Goal: Task Accomplishment & Management: Use online tool/utility

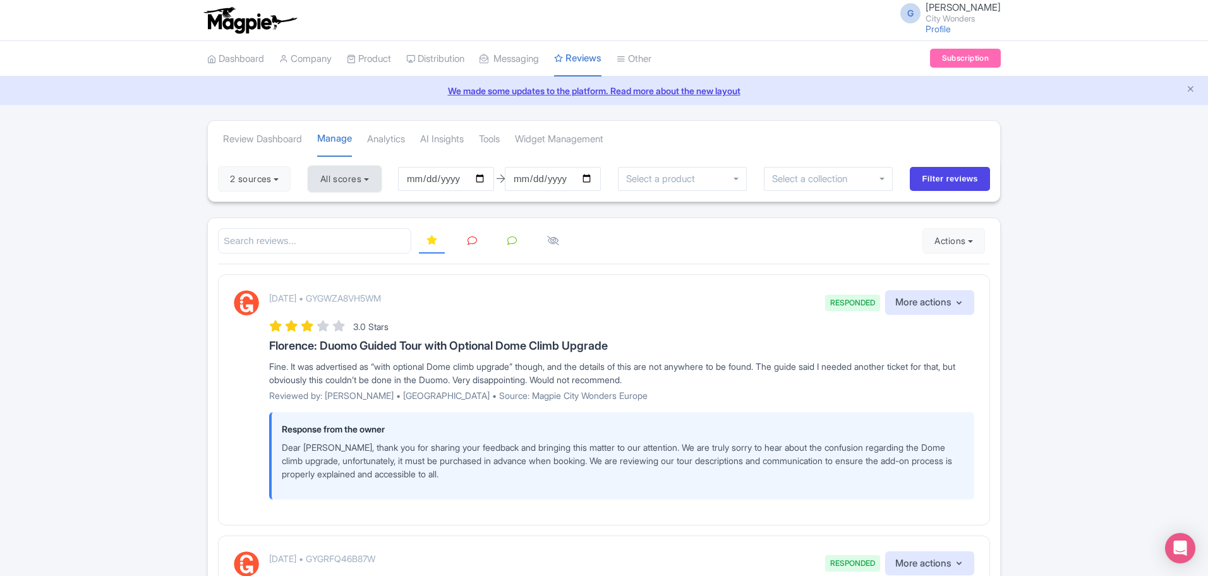
click at [351, 174] on button "All scores" at bounding box center [344, 178] width 73 height 25
click at [260, 168] on button "2 sources" at bounding box center [254, 178] width 73 height 25
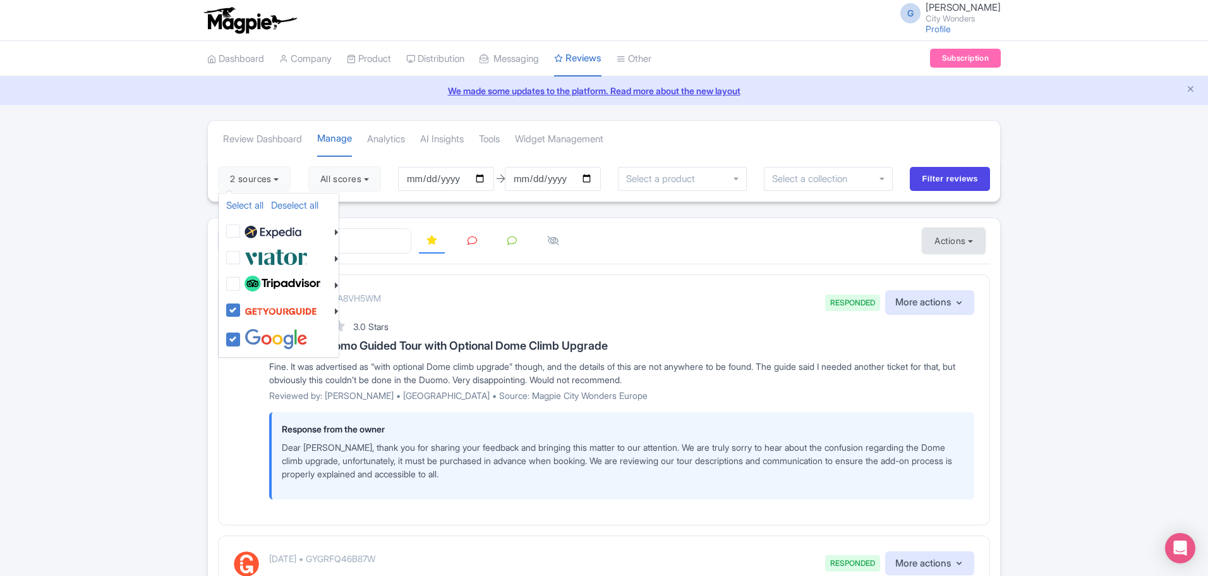
click at [953, 247] on button "Actions" at bounding box center [953, 240] width 63 height 25
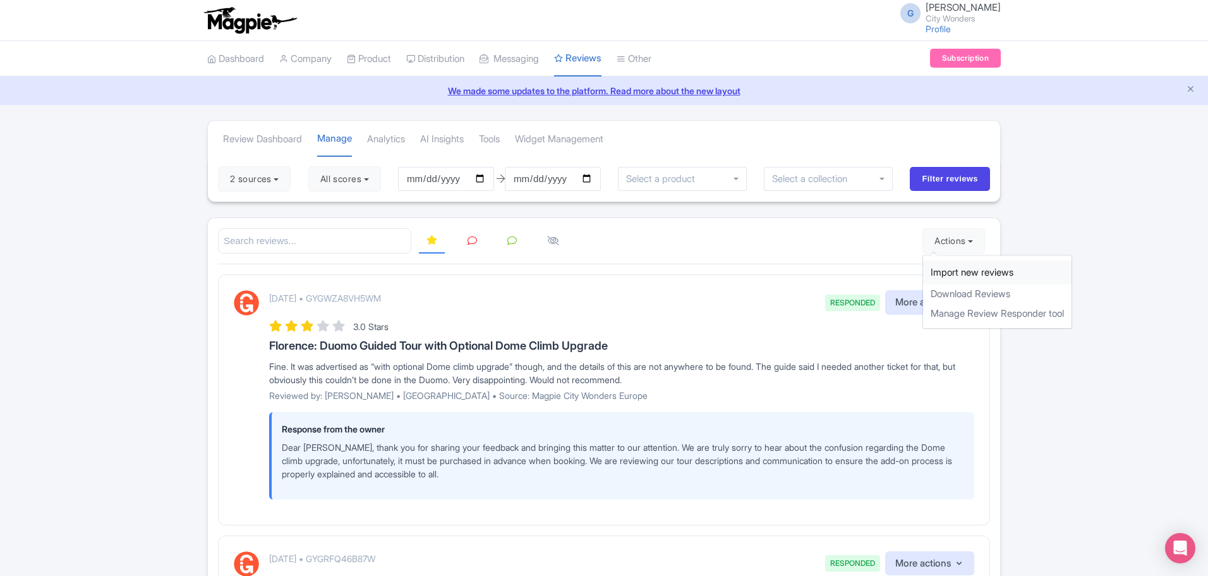
click at [965, 270] on link "Import new reviews" at bounding box center [997, 272] width 148 height 25
